Goal: Task Accomplishment & Management: Use online tool/utility

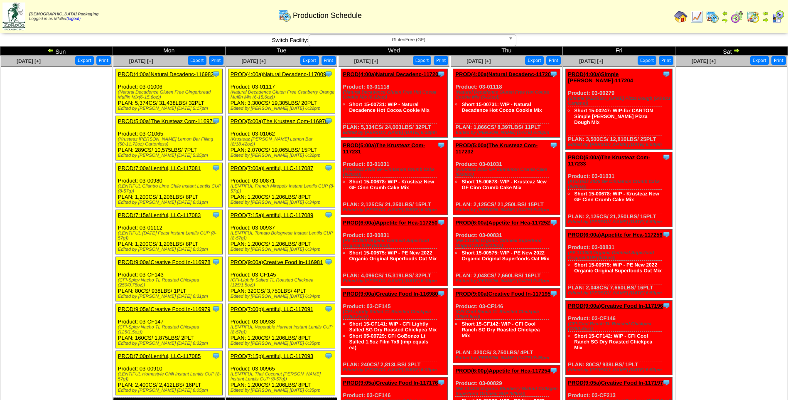
click at [340, 35] on div "Zoroco Packaging Logged in as Mfuller (logout) Print All" at bounding box center [394, 18] width 788 height 36
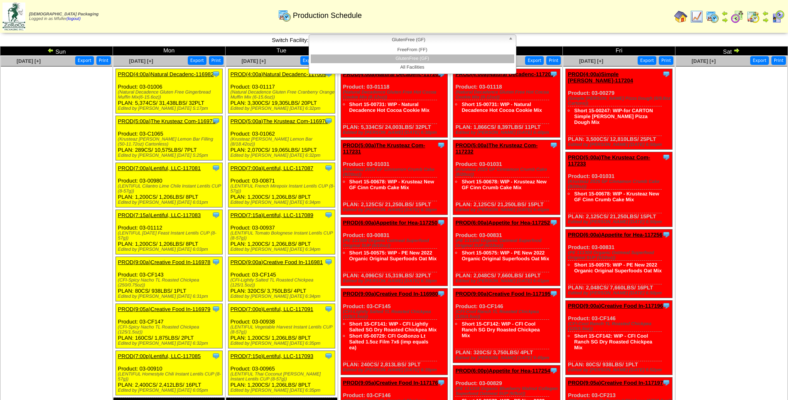
click at [341, 39] on span "GlutenFree (GF)" at bounding box center [408, 40] width 193 height 10
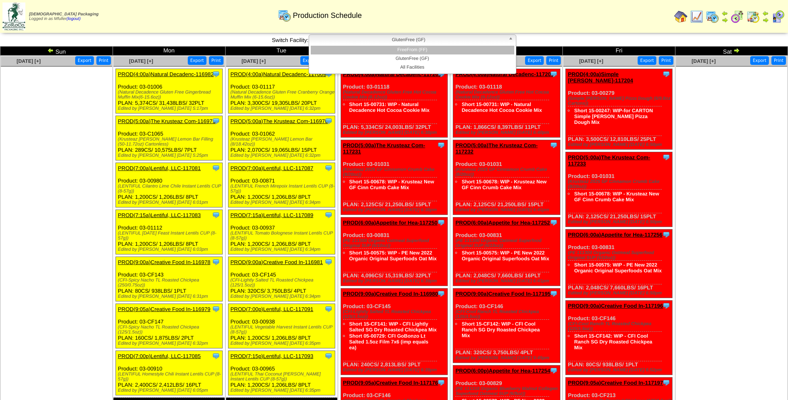
click at [350, 49] on li "FreeFrom (FF)" at bounding box center [413, 50] width 204 height 9
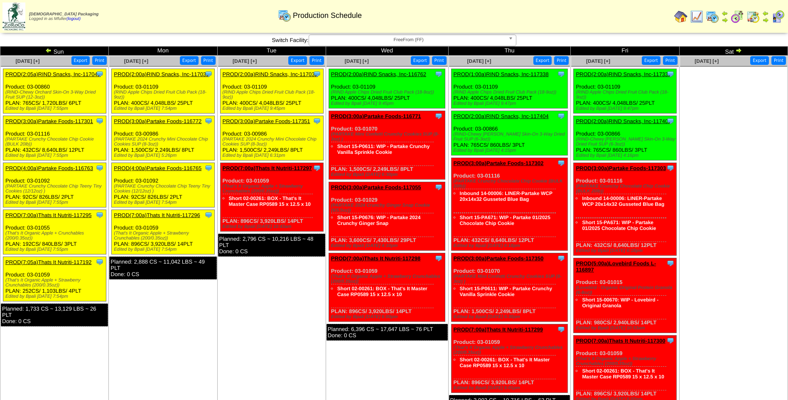
click at [275, 74] on link "PROD(2:00a)RIND Snacks, Inc-117032" at bounding box center [270, 74] width 95 height 6
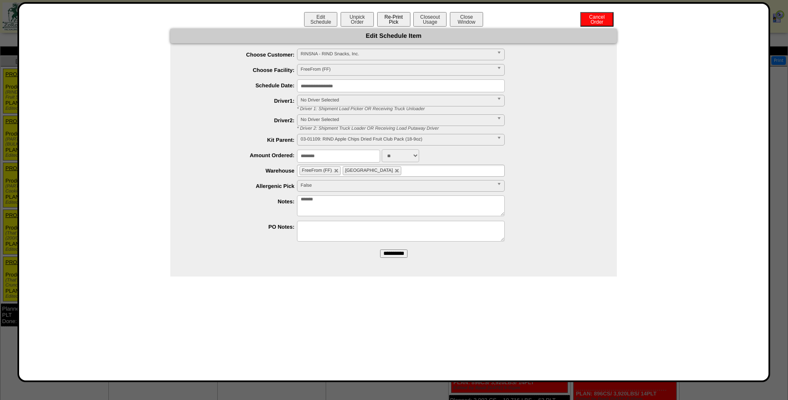
click at [386, 18] on button "Re-Print Pick" at bounding box center [393, 19] width 33 height 15
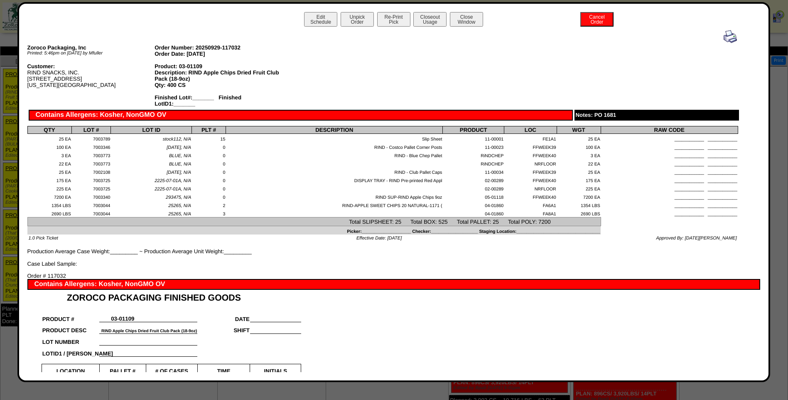
click at [726, 40] on img at bounding box center [730, 36] width 13 height 13
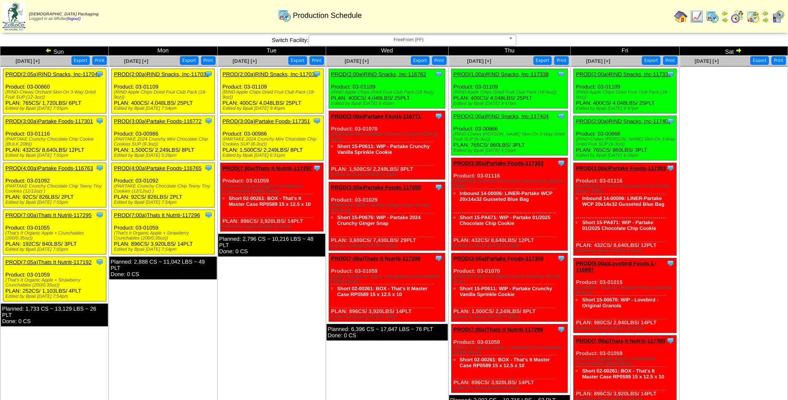
click at [270, 119] on link "PROD(3:00a)Partake Foods-117351" at bounding box center [267, 121] width 88 height 6
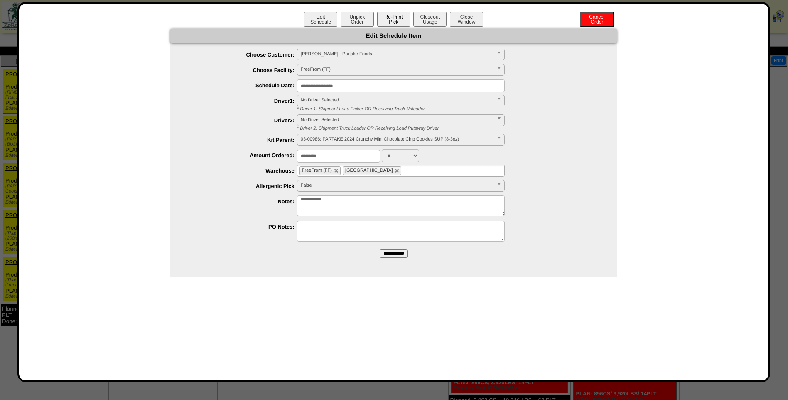
click at [399, 20] on button "Re-Print Pick" at bounding box center [393, 19] width 33 height 15
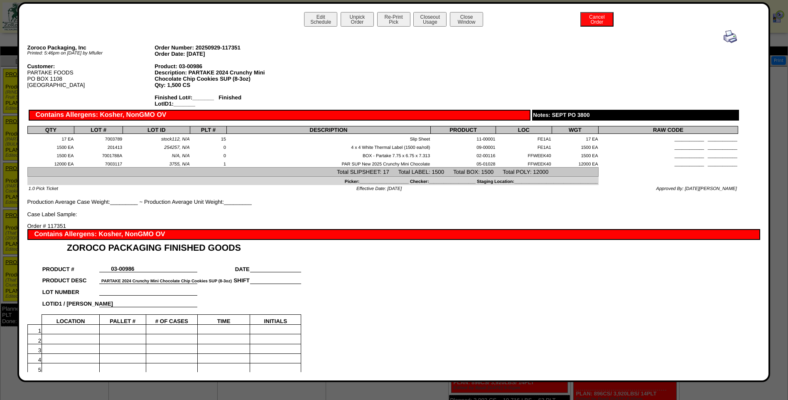
click at [724, 37] on img at bounding box center [730, 36] width 13 height 13
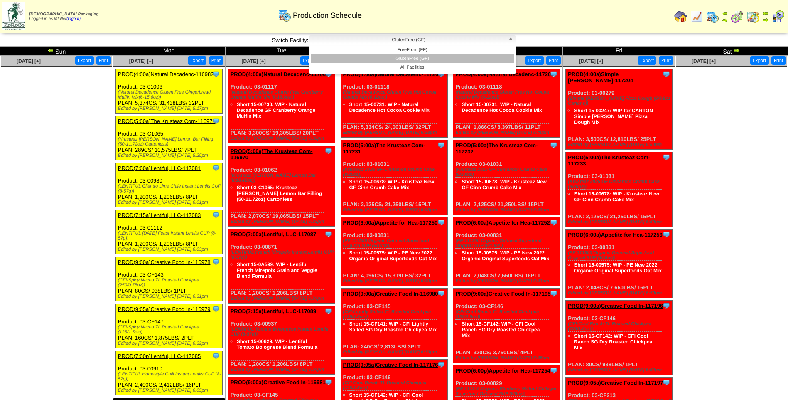
click at [377, 42] on span "GlutenFree (GF)" at bounding box center [408, 40] width 193 height 10
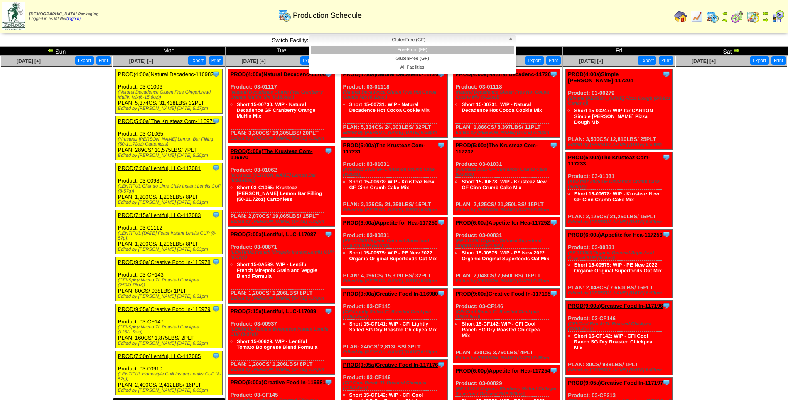
click at [380, 51] on li "FreeFrom (FF)" at bounding box center [413, 50] width 204 height 9
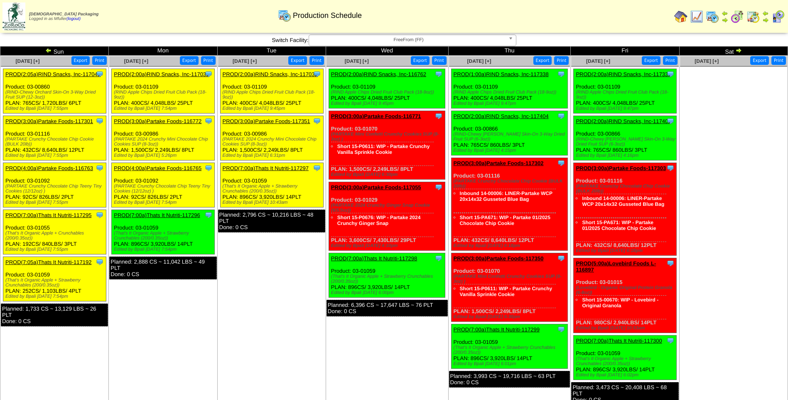
click at [280, 167] on link "PROD(7:00a)Thats It Nutriti-117297" at bounding box center [266, 168] width 86 height 6
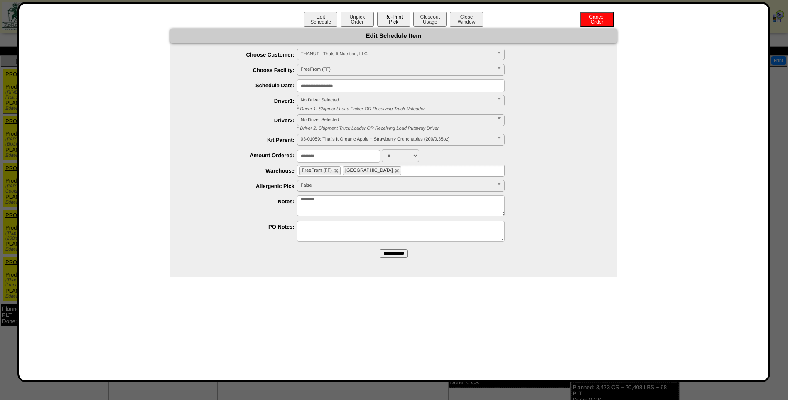
click at [391, 24] on button "Re-Print Pick" at bounding box center [393, 19] width 33 height 15
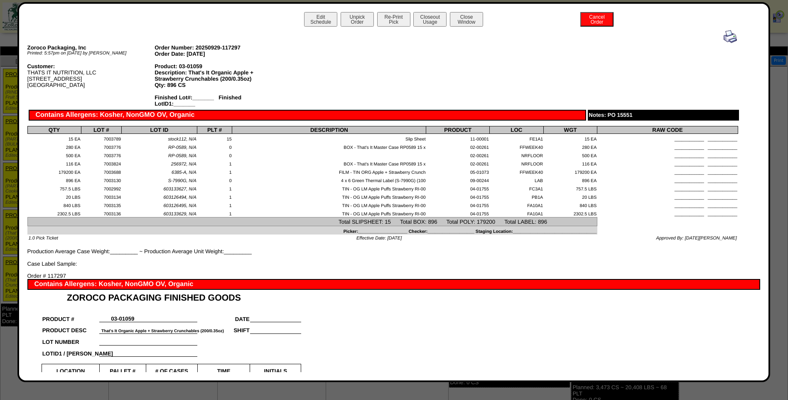
click at [725, 36] on img at bounding box center [730, 36] width 13 height 13
